Goal: Information Seeking & Learning: Learn about a topic

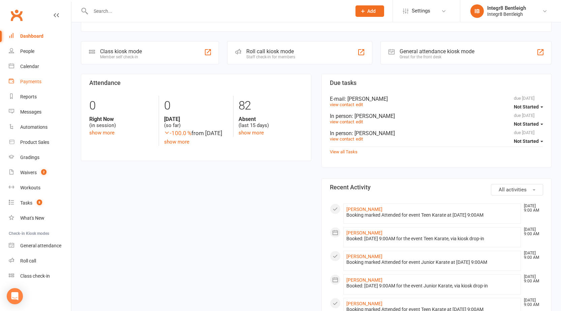
scroll to position [67, 0]
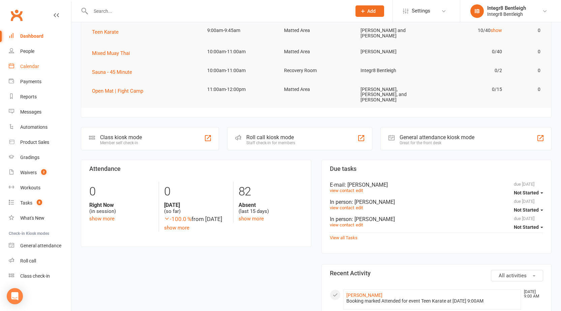
click at [42, 68] on link "Calendar" at bounding box center [40, 66] width 62 height 15
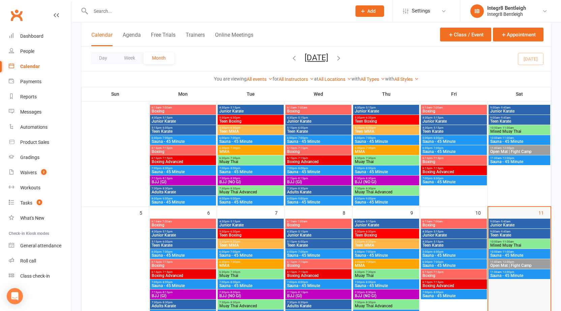
scroll to position [67, 0]
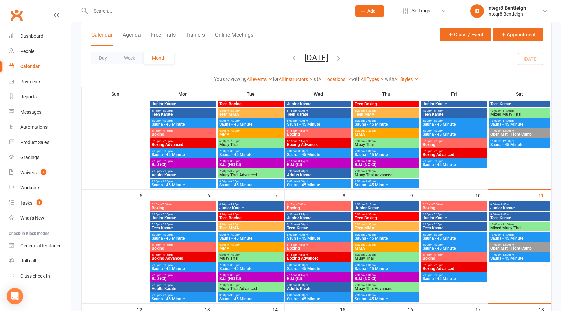
click at [525, 203] on span "9:00am - 9:45am" at bounding box center [519, 204] width 59 height 3
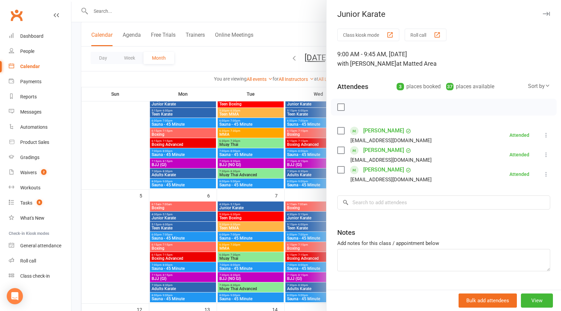
click at [311, 192] on div at bounding box center [316, 155] width 490 height 311
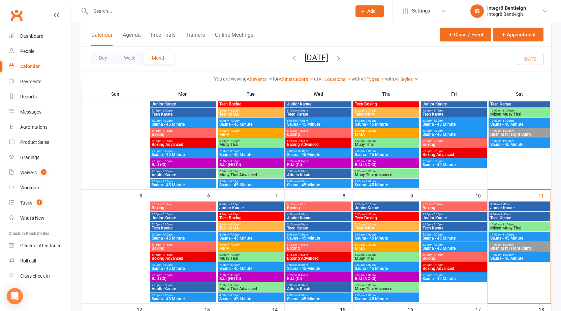
click at [496, 215] on span "9:00am - 9:45am" at bounding box center [519, 214] width 59 height 3
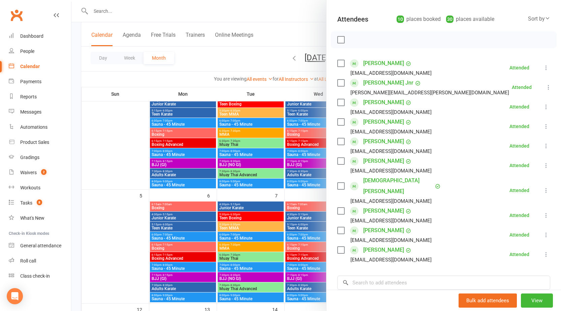
click at [291, 186] on div at bounding box center [316, 155] width 490 height 311
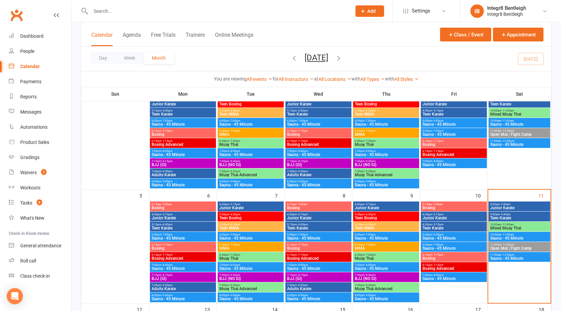
click at [509, 226] on span "Mixed Muay Thai" at bounding box center [519, 228] width 59 height 4
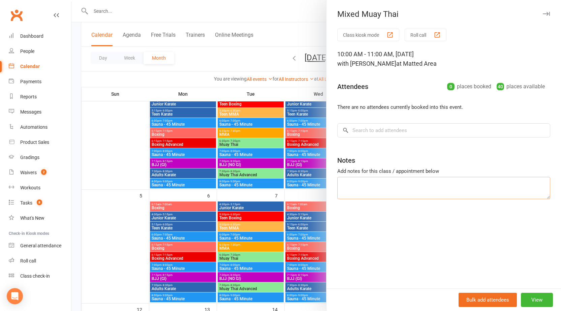
click at [347, 179] on textarea at bounding box center [443, 188] width 213 height 22
click at [299, 182] on div at bounding box center [316, 155] width 490 height 311
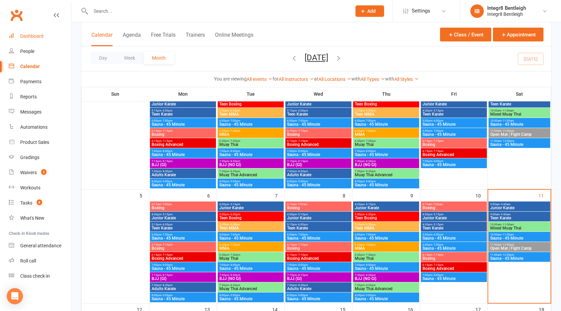
click at [42, 35] on div "Dashboard" at bounding box center [31, 35] width 23 height 5
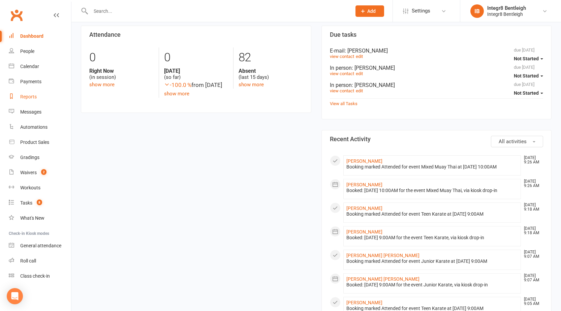
scroll to position [135, 0]
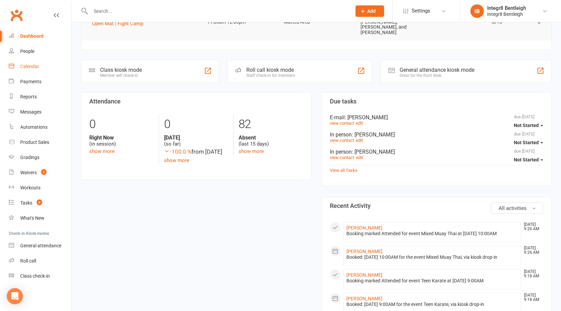
click at [31, 68] on div "Calendar" at bounding box center [29, 66] width 19 height 5
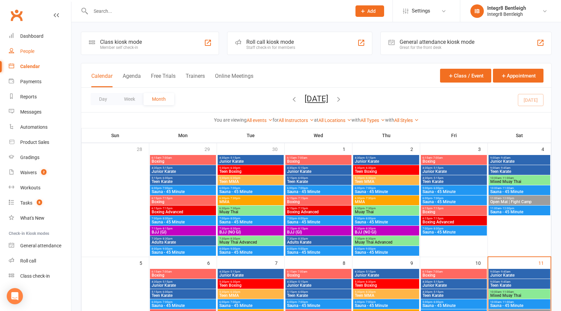
click at [31, 50] on div "People" at bounding box center [27, 51] width 14 height 5
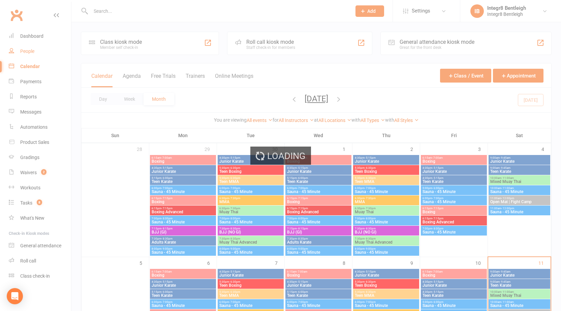
select select "100"
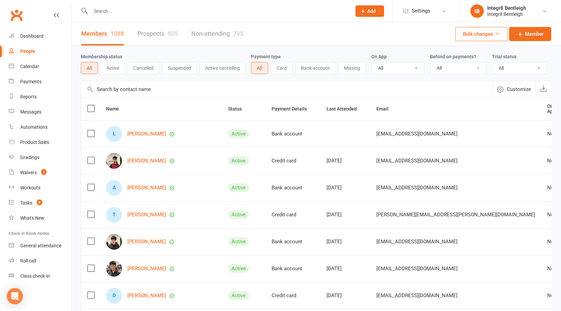
click at [139, 32] on link "Prospects 805" at bounding box center [158, 33] width 40 height 23
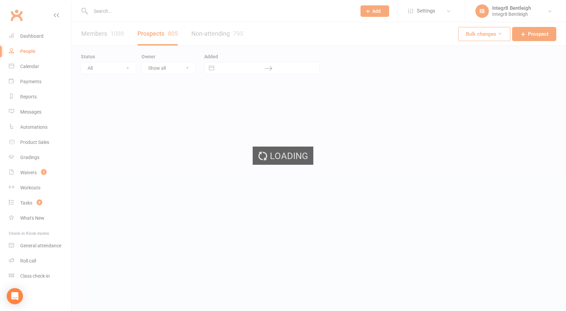
select select "25"
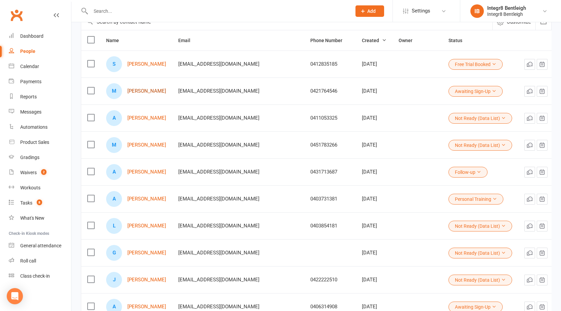
scroll to position [101, 0]
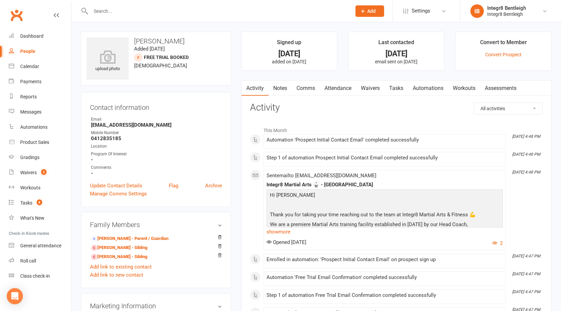
click at [278, 86] on link "Notes" at bounding box center [280, 89] width 23 height 16
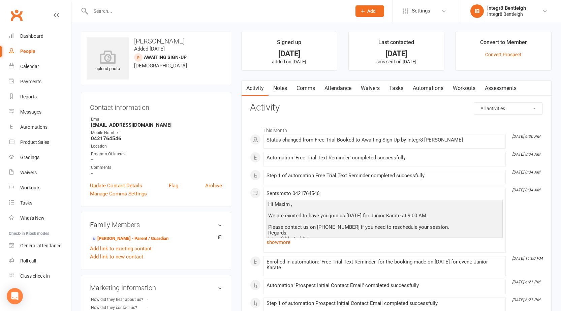
click at [274, 88] on link "Notes" at bounding box center [280, 89] width 23 height 16
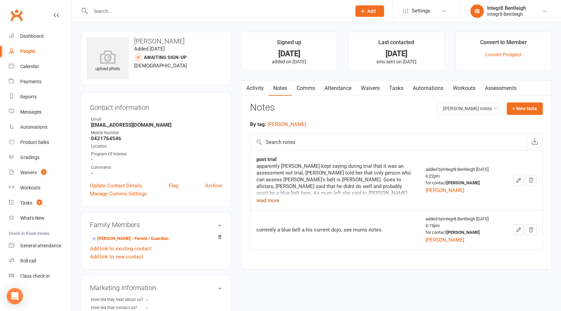
click at [265, 203] on button "read more" at bounding box center [267, 200] width 23 height 8
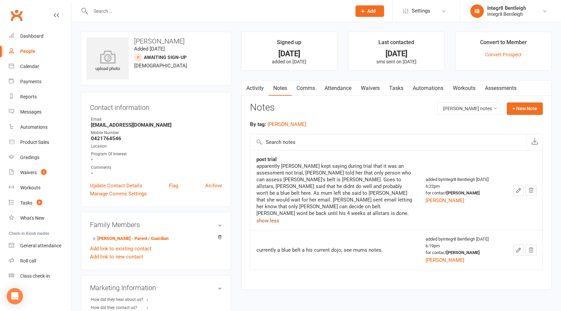
click at [269, 217] on button "show less" at bounding box center [267, 221] width 23 height 8
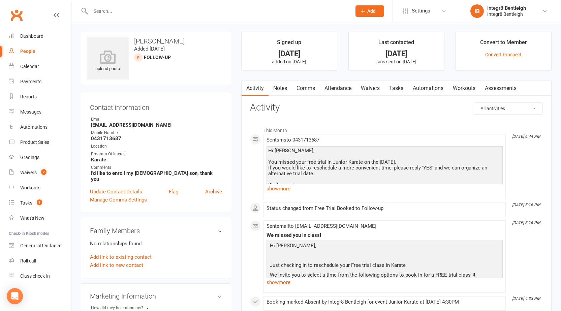
click at [274, 84] on link "Notes" at bounding box center [280, 89] width 23 height 16
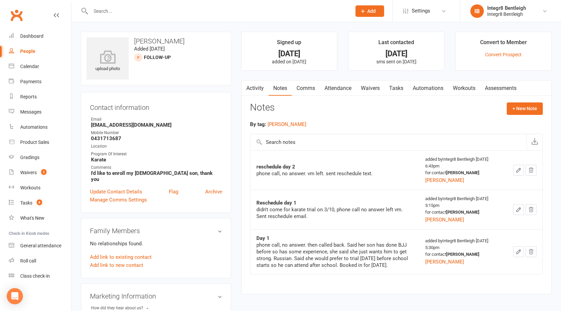
click at [256, 83] on link "Activity" at bounding box center [255, 89] width 27 height 16
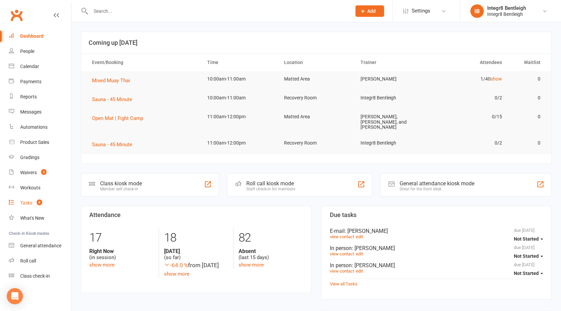
click at [33, 204] on link "Tasks 8" at bounding box center [40, 202] width 62 height 15
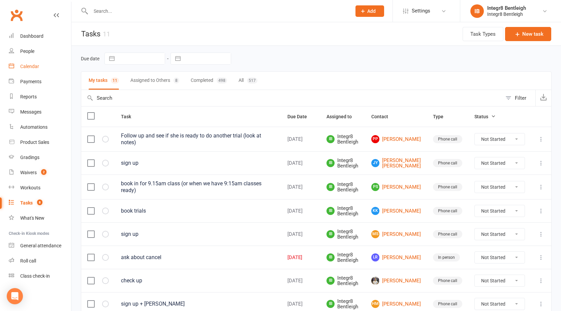
click at [46, 63] on link "Calendar" at bounding box center [40, 66] width 62 height 15
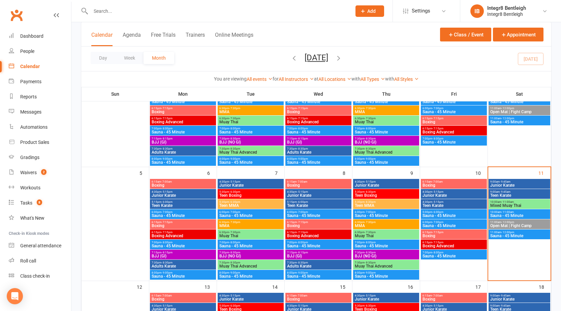
scroll to position [101, 0]
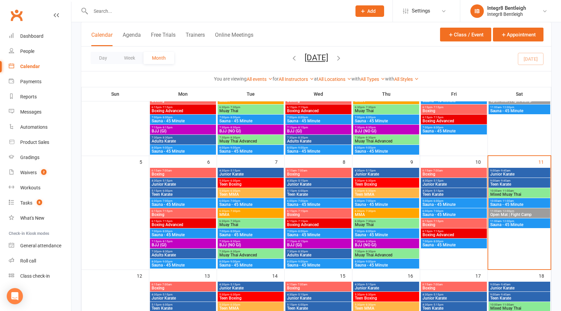
click at [323, 185] on span "Junior Karate" at bounding box center [318, 184] width 63 height 4
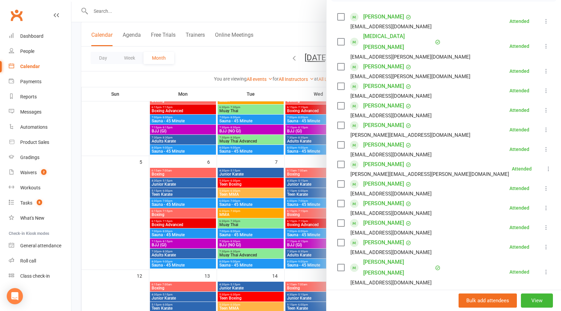
scroll to position [135, 0]
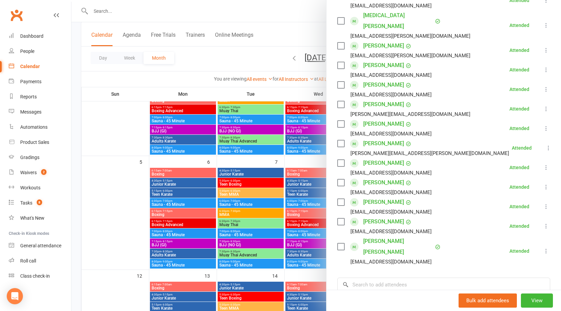
click at [298, 196] on div at bounding box center [316, 155] width 490 height 311
